Goal: Information Seeking & Learning: Check status

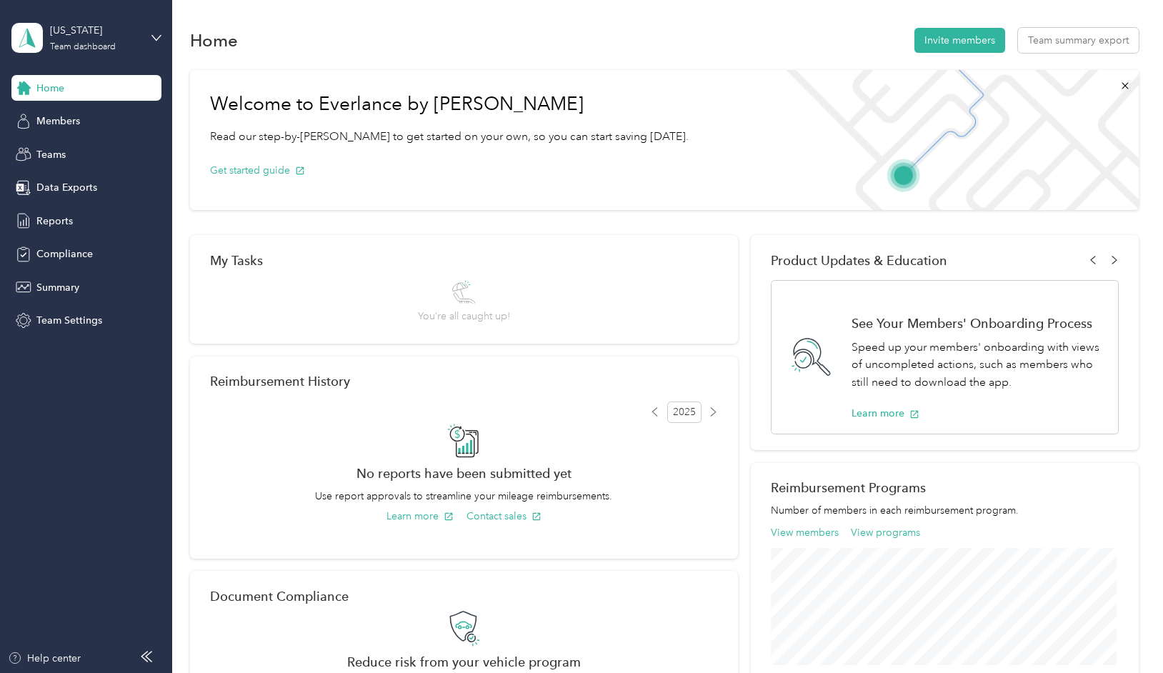
click at [63, 286] on span "Summary" at bounding box center [57, 287] width 43 height 15
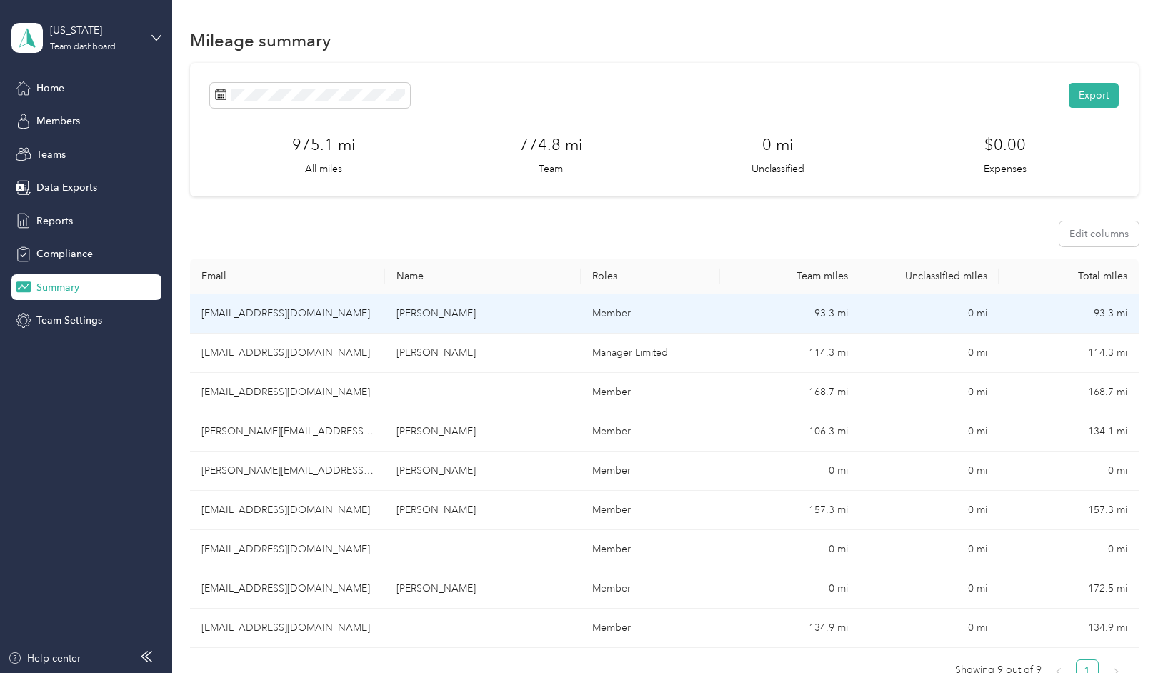
click at [823, 311] on td "93.3 mi" at bounding box center [789, 313] width 139 height 39
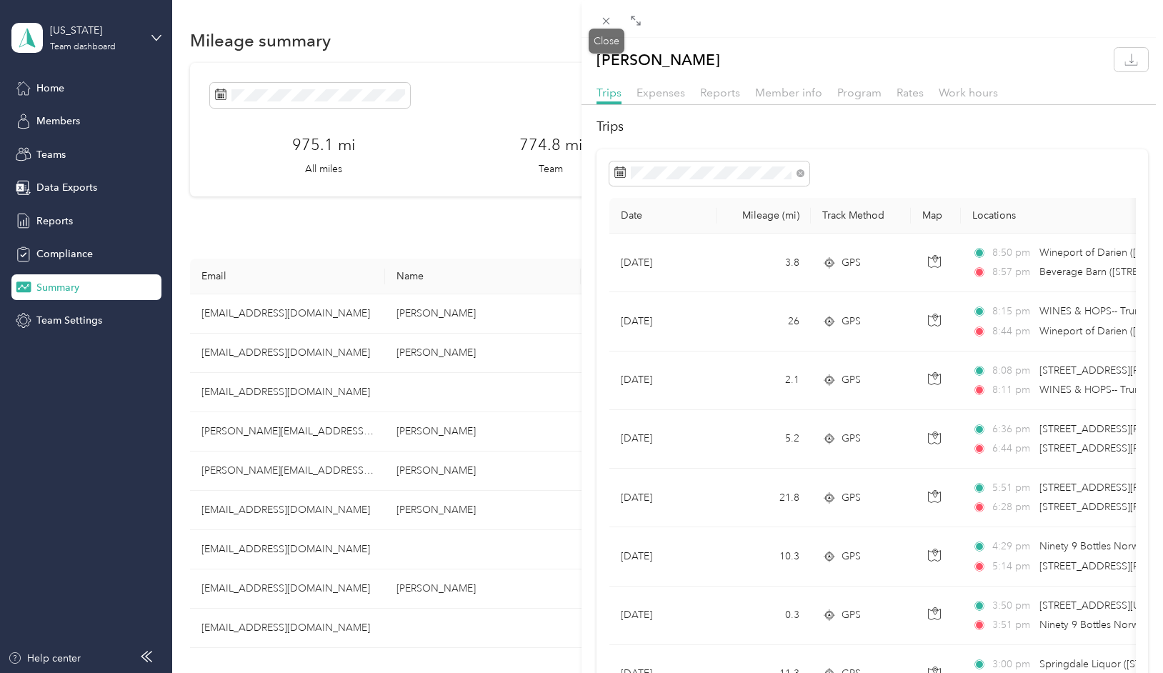
click at [603, 19] on icon at bounding box center [606, 21] width 7 height 7
